Goal: Task Accomplishment & Management: Manage account settings

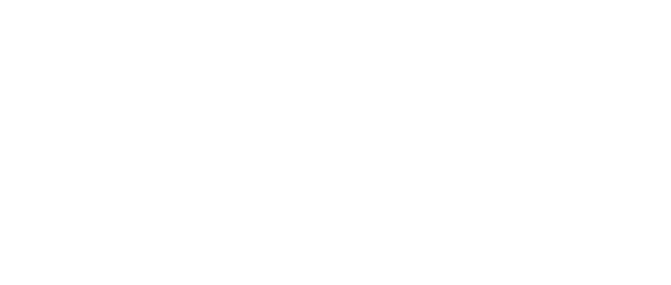
drag, startPoint x: 0, startPoint y: 0, endPoint x: 475, endPoint y: -64, distance: 479.5
click at [475, 0] on html at bounding box center [335, 2] width 671 height 4
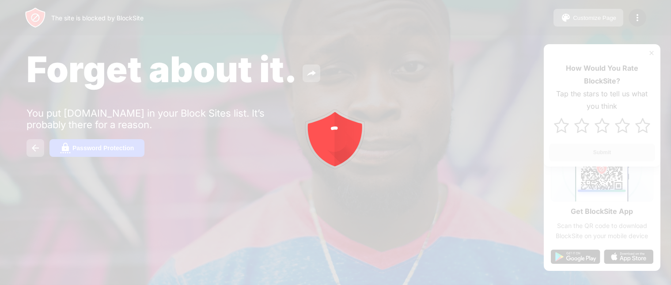
click at [652, 50] on div at bounding box center [335, 142] width 671 height 285
click at [650, 52] on div at bounding box center [335, 142] width 671 height 285
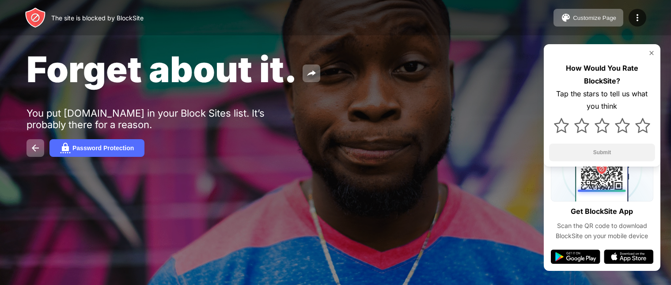
click at [651, 49] on img at bounding box center [651, 52] width 7 height 7
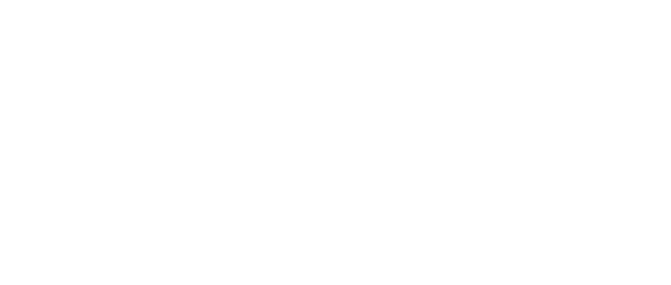
click at [347, 4] on html at bounding box center [335, 2] width 671 height 4
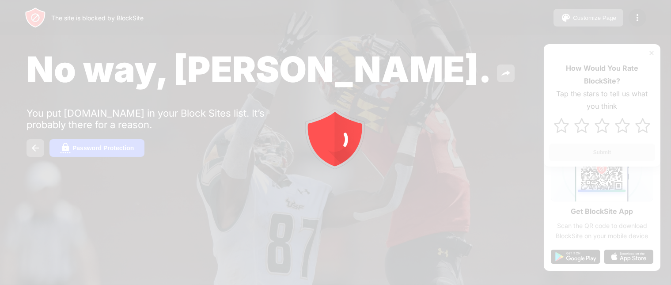
click at [393, 127] on html "The site is blocked by BlockSite Customize Page Edit Block List Redirect Custom…" at bounding box center [335, 142] width 671 height 285
click at [393, 127] on icon "animation" at bounding box center [335, 142] width 159 height 159
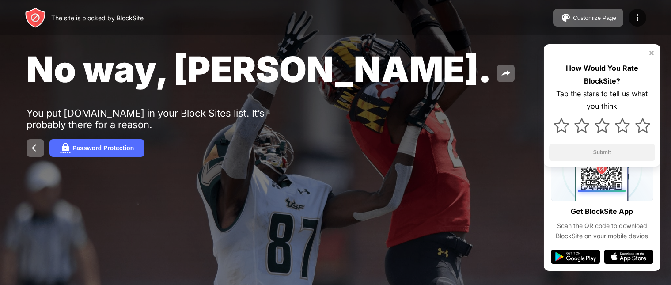
click at [393, 127] on div "No way, Jose. You put webmd.com in your Block Sites list. It’s probably there f…" at bounding box center [335, 102] width 671 height 205
click at [650, 47] on div "How Would You Rate BlockSite? Tap the stars to tell us what you think Submit" at bounding box center [602, 105] width 117 height 122
click at [652, 50] on img at bounding box center [651, 52] width 7 height 7
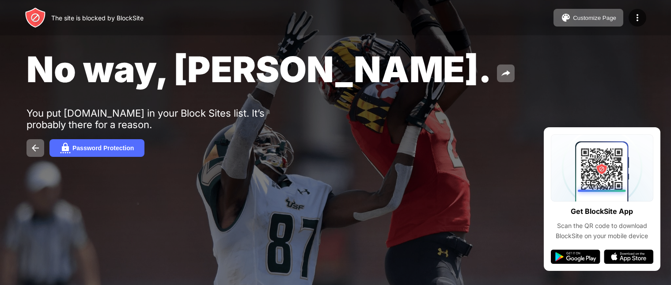
click at [609, 68] on div "No way, Jose. You put webmd.com in your Block Sites list. It’s probably there f…" at bounding box center [335, 102] width 671 height 205
click at [649, 132] on div "No way, Jose. You put webmd.com in your Block Sites list. It’s probably there f…" at bounding box center [335, 102] width 671 height 205
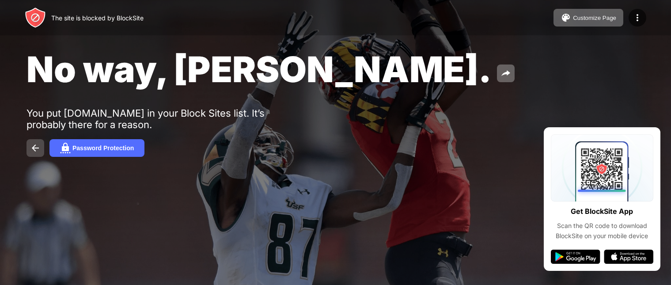
click at [35, 144] on img at bounding box center [35, 148] width 11 height 11
